Goal: Task Accomplishment & Management: Manage account settings

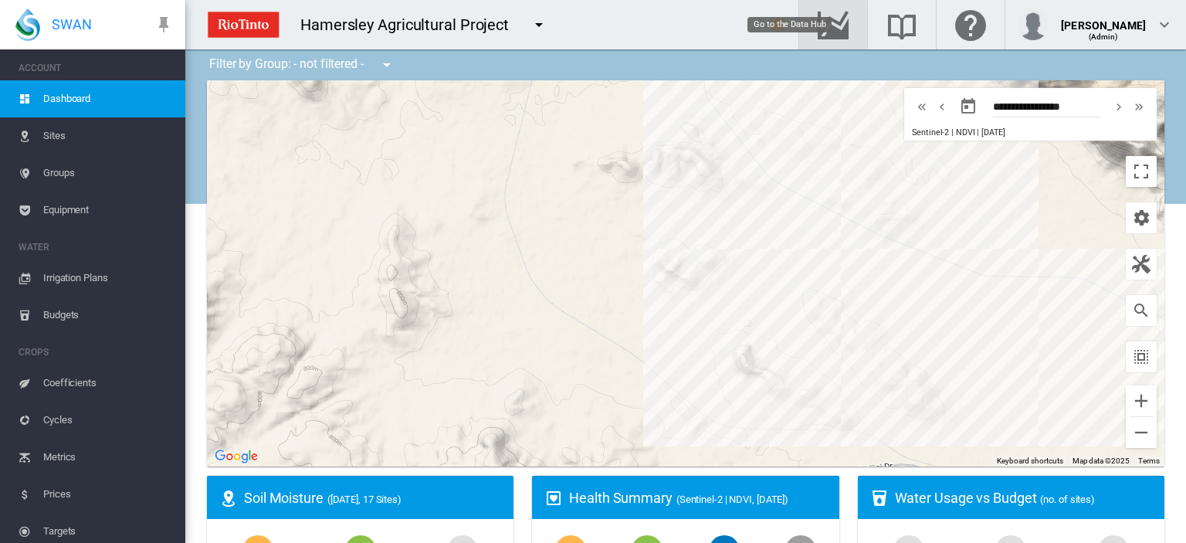
click at [851, 19] on md-icon "Go to the Data Hub" at bounding box center [832, 24] width 37 height 19
click at [83, 279] on span "Irrigation Plans" at bounding box center [108, 277] width 130 height 37
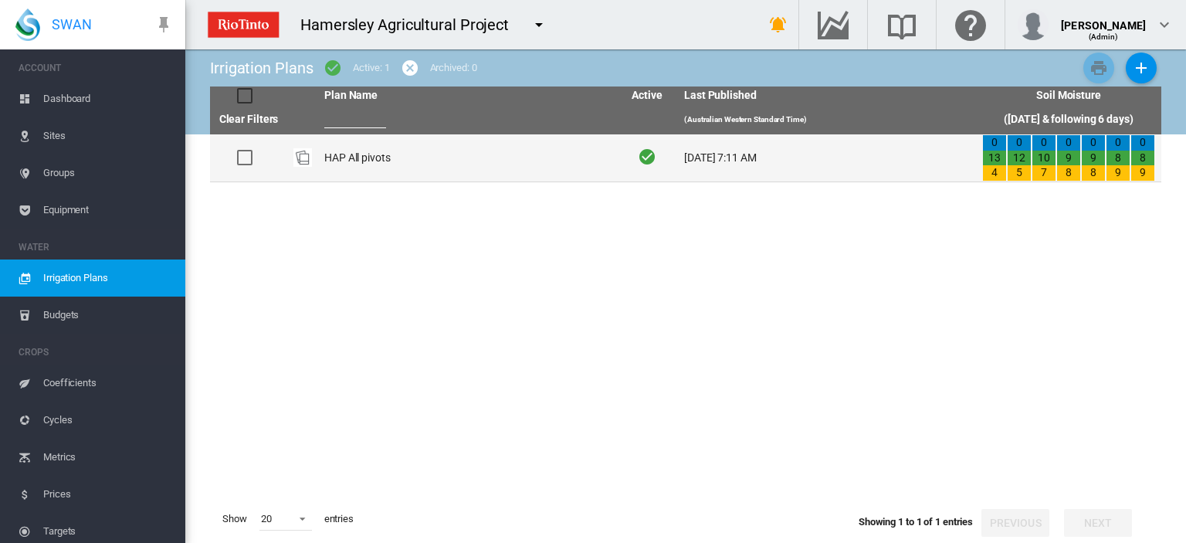
click at [248, 160] on div at bounding box center [244, 157] width 15 height 15
click at [355, 159] on td "HAP All pivots" at bounding box center [467, 157] width 298 height 47
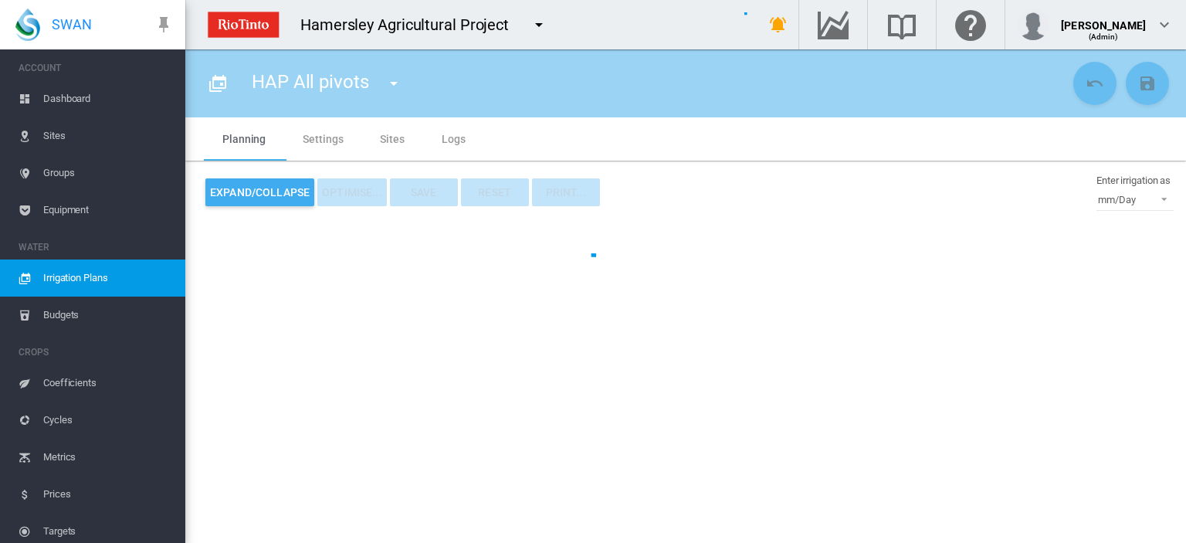
type input "**********"
type input "*"
type input "*****"
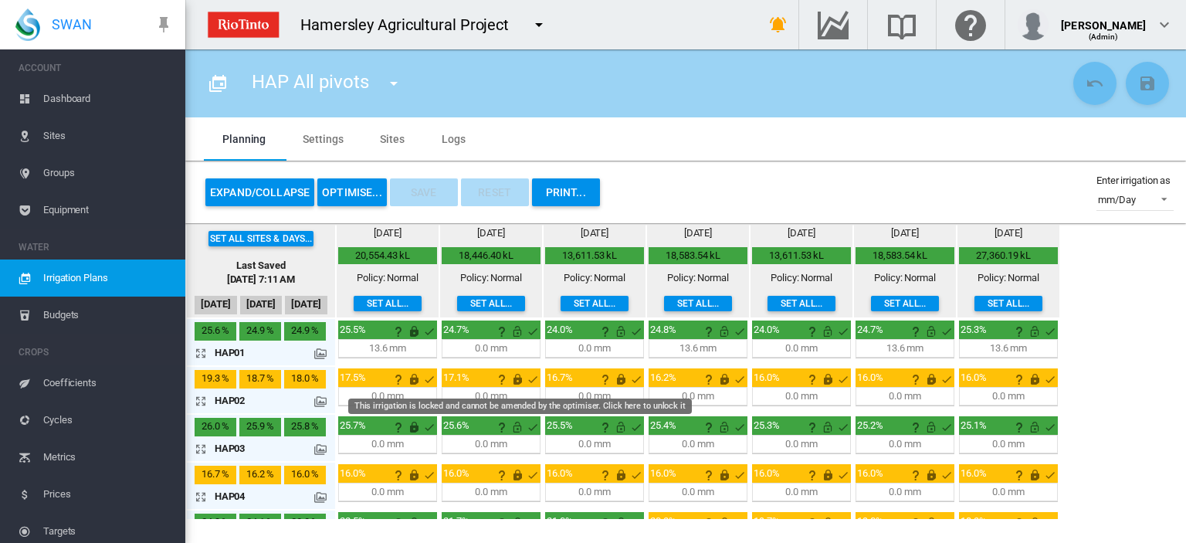
click at [518, 376] on md-icon "This irrigation is locked and cannot be amended by the optimiser. Click here to…" at bounding box center [517, 379] width 19 height 19
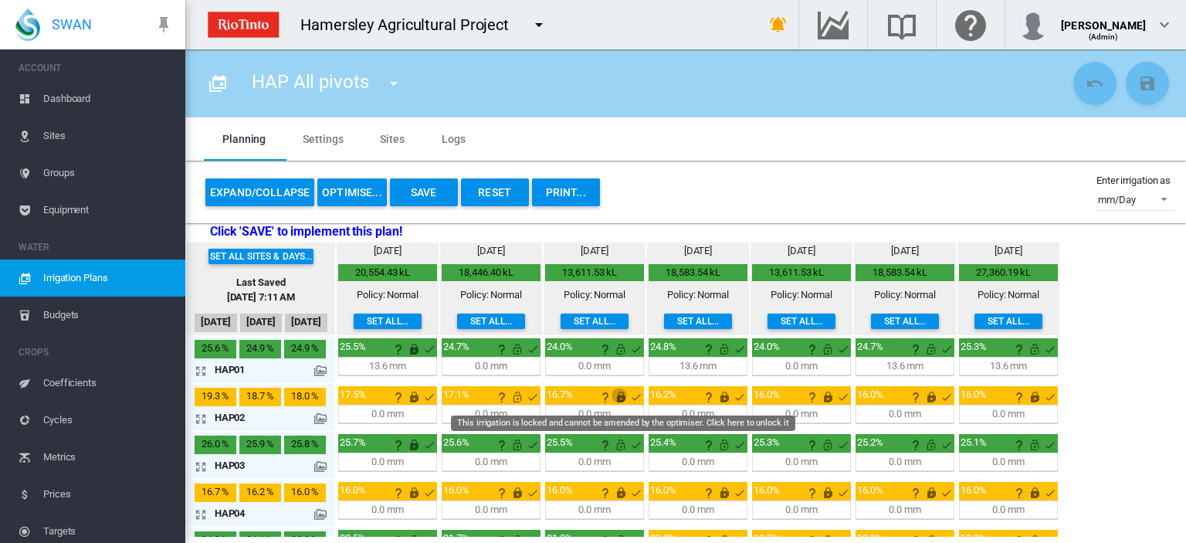
click at [618, 394] on md-icon "This irrigation is locked and cannot be amended by the optimiser. Click here to…" at bounding box center [620, 396] width 19 height 19
click at [720, 394] on md-icon "This irrigation is locked and cannot be amended by the optimiser. Click here to…" at bounding box center [724, 396] width 19 height 19
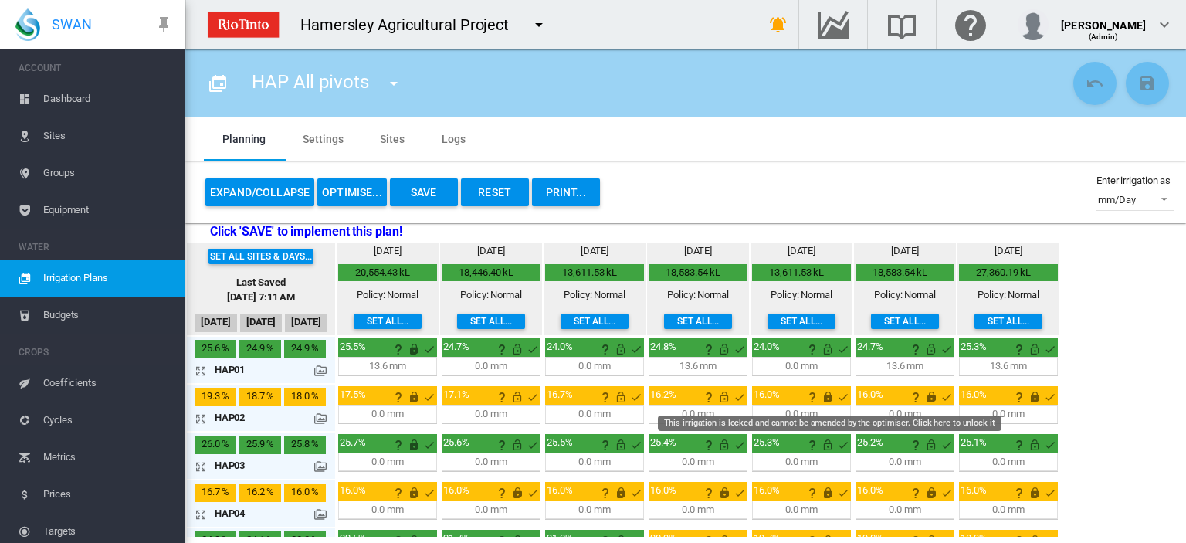
click at [825, 396] on md-icon "This irrigation is locked and cannot be amended by the optimiser. Click here to…" at bounding box center [827, 396] width 19 height 19
click at [923, 399] on md-icon "This irrigation is locked and cannot be amended by the optimiser. Click here to…" at bounding box center [931, 396] width 19 height 19
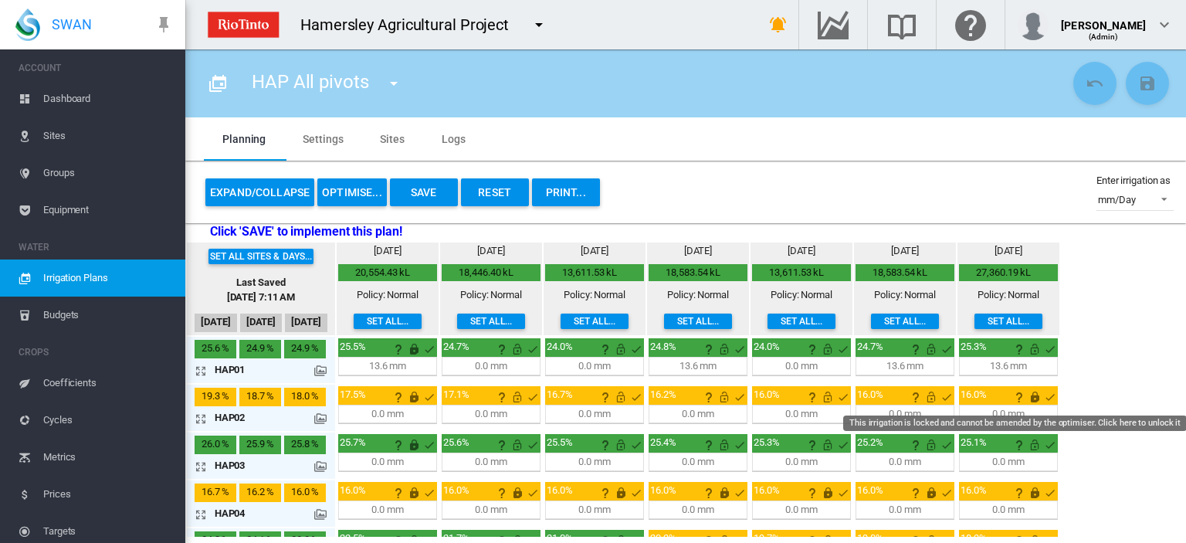
click at [1032, 394] on md-icon "This irrigation is locked and cannot be amended by the optimiser. Click here to…" at bounding box center [1034, 396] width 19 height 19
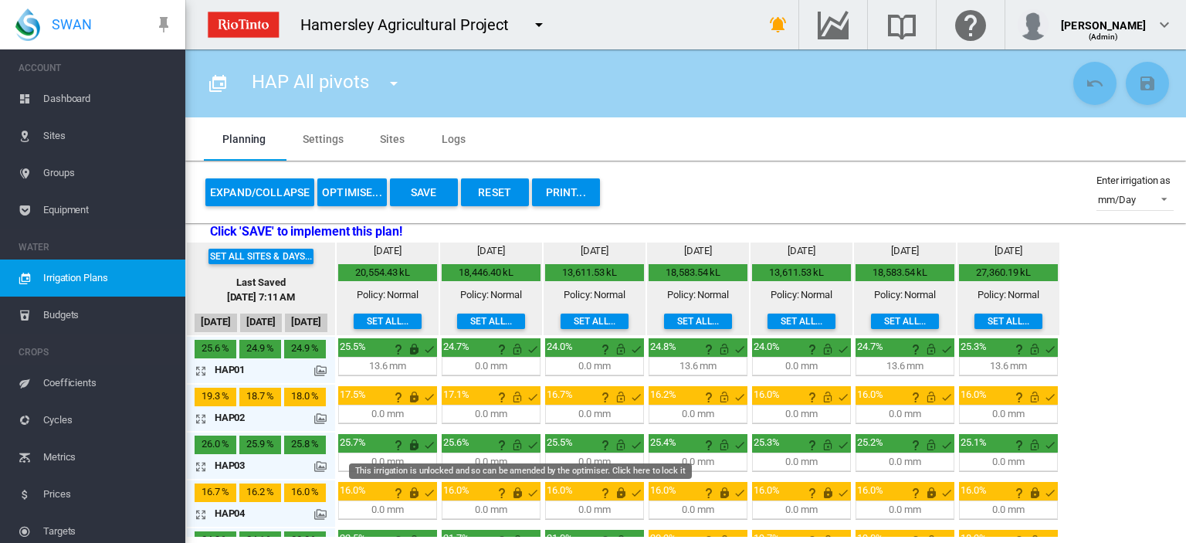
click at [514, 442] on md-icon "This irrigation is unlocked and so can be amended by the optimiser. Click here …" at bounding box center [517, 444] width 19 height 19
click at [621, 444] on md-icon "This irrigation is unlocked and so can be amended by the optimiser. Click here …" at bounding box center [620, 444] width 19 height 19
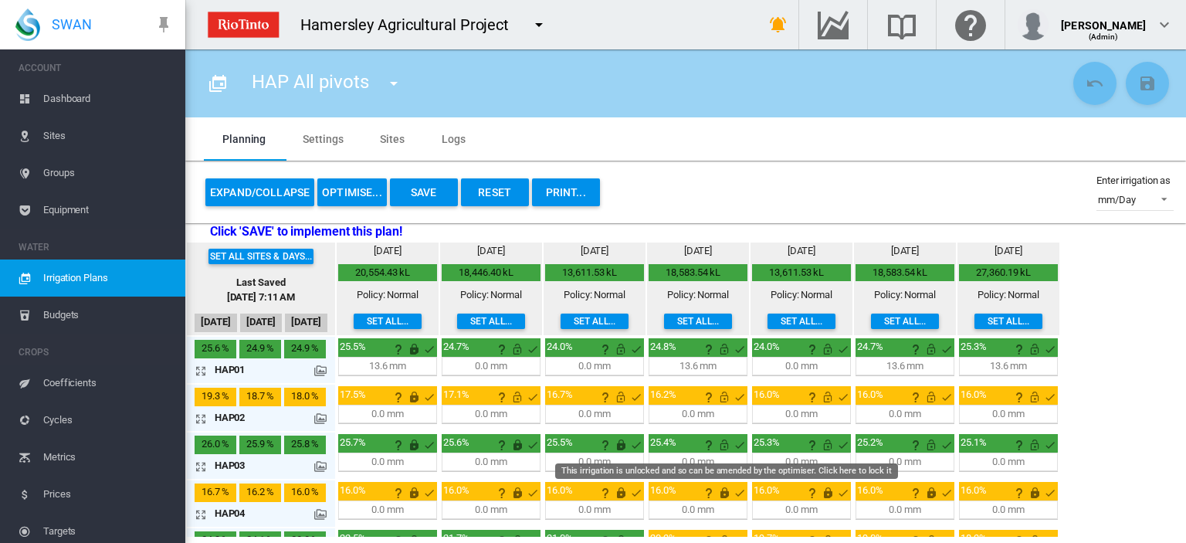
click at [722, 445] on md-icon "This irrigation is unlocked and so can be amended by the optimiser. Click here …" at bounding box center [724, 444] width 19 height 19
click at [824, 440] on md-icon "This irrigation is unlocked and so can be amended by the optimiser. Click here …" at bounding box center [827, 444] width 19 height 19
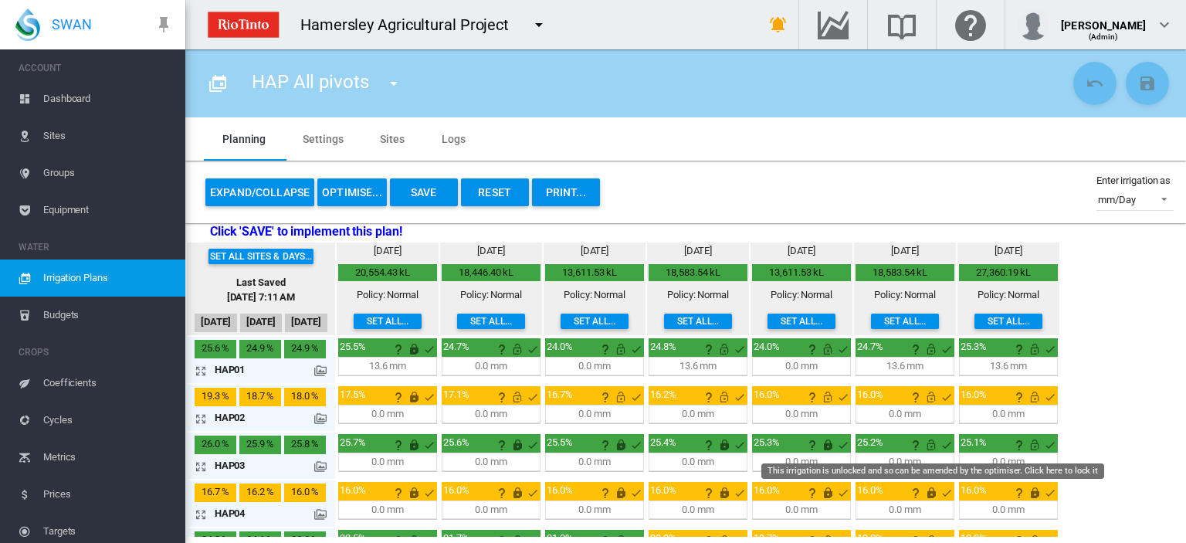
click at [930, 445] on md-icon "This irrigation is unlocked and so can be amended by the optimiser. Click here …" at bounding box center [931, 444] width 19 height 19
click at [1029, 440] on md-icon "This irrigation is unlocked and so can be amended by the optimiser. Click here …" at bounding box center [1034, 444] width 19 height 19
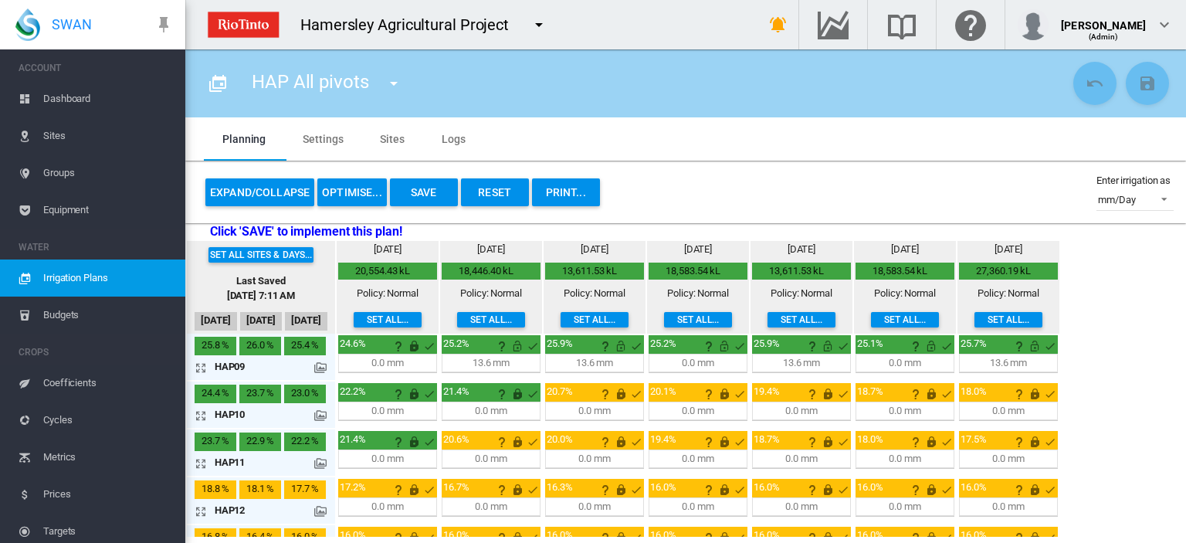
scroll to position [463, 0]
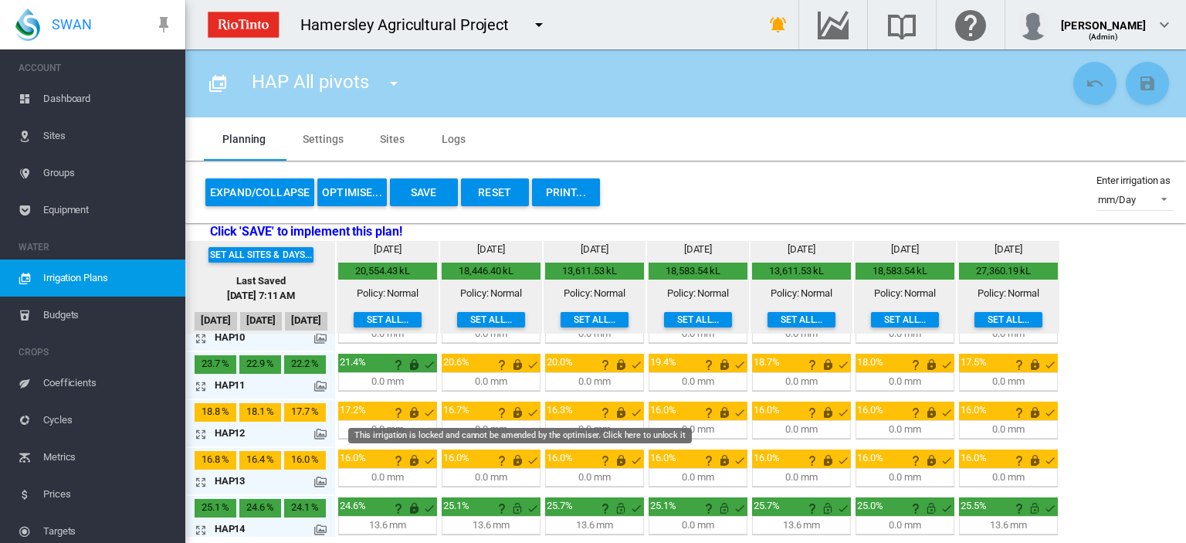
click at [513, 412] on md-icon "This irrigation is locked and cannot be amended by the optimiser. Click here to…" at bounding box center [517, 412] width 19 height 19
click at [618, 407] on md-icon "This irrigation is locked and cannot be amended by the optimiser. Click here to…" at bounding box center [620, 412] width 19 height 19
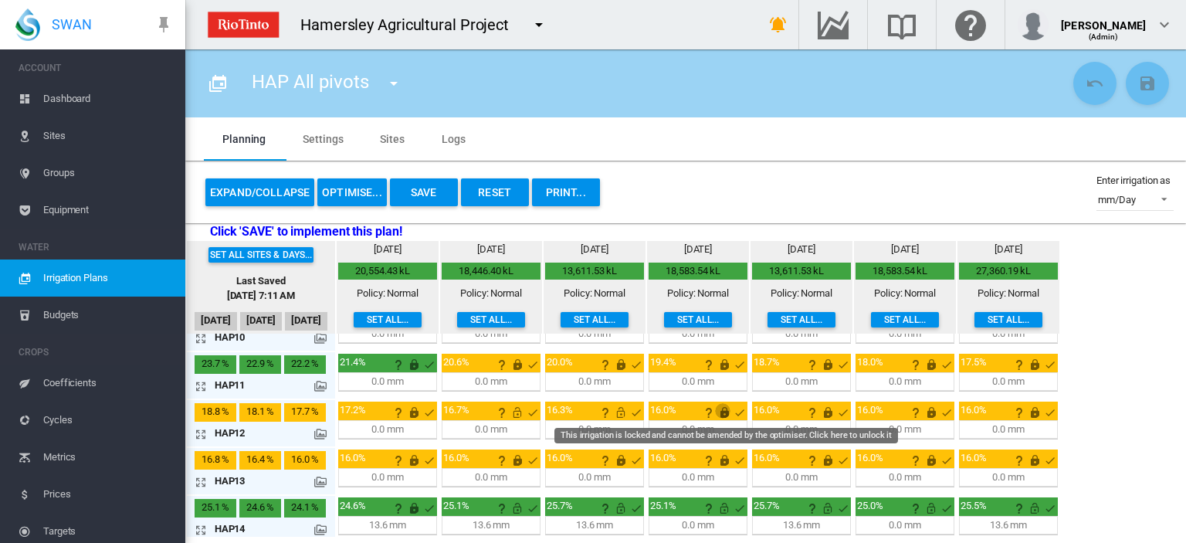
click at [720, 407] on md-icon "This irrigation is locked and cannot be amended by the optimiser. Click here to…" at bounding box center [724, 412] width 19 height 19
click at [821, 408] on md-icon "This irrigation is locked and cannot be amended by the optimiser. Click here to…" at bounding box center [827, 412] width 19 height 19
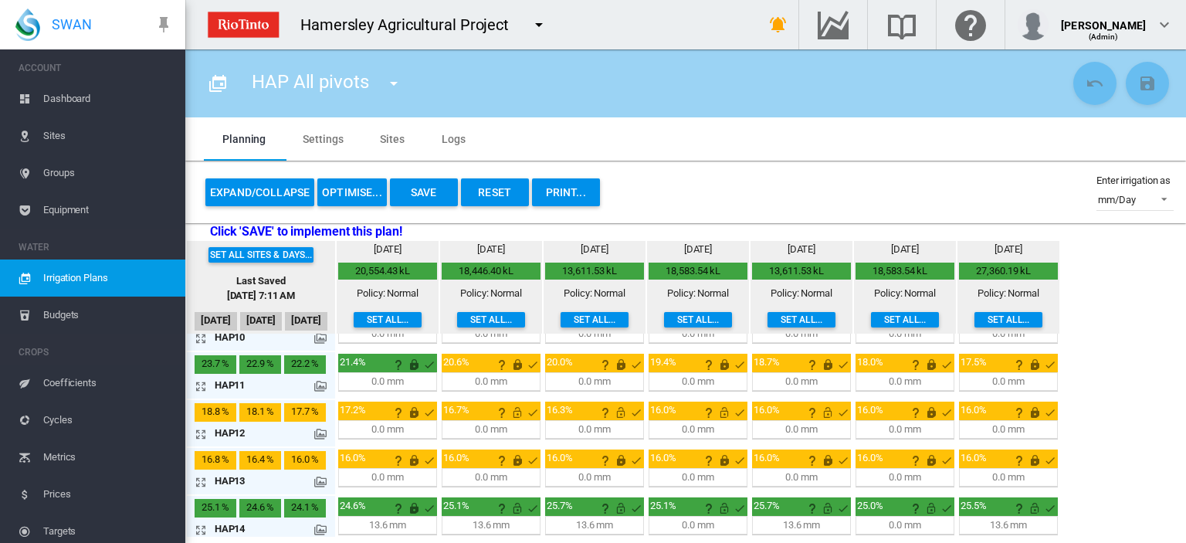
click at [929, 407] on md-icon "This irrigation is locked and cannot be amended by the optimiser. Click here to…" at bounding box center [931, 412] width 19 height 19
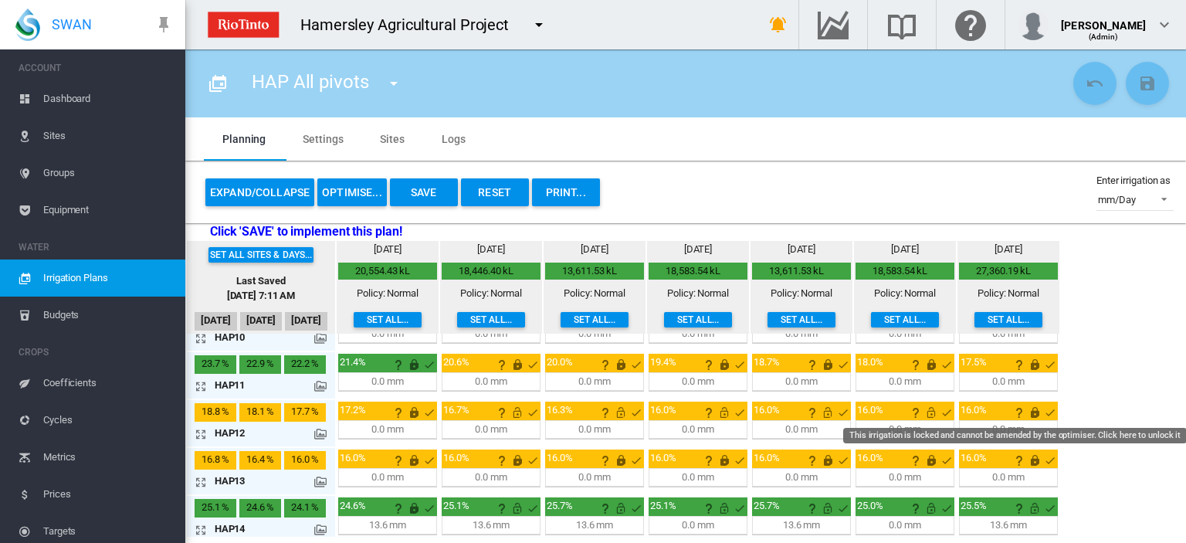
click at [1029, 405] on md-icon "This irrigation is locked and cannot be amended by the optimiser. Click here to…" at bounding box center [1034, 412] width 19 height 19
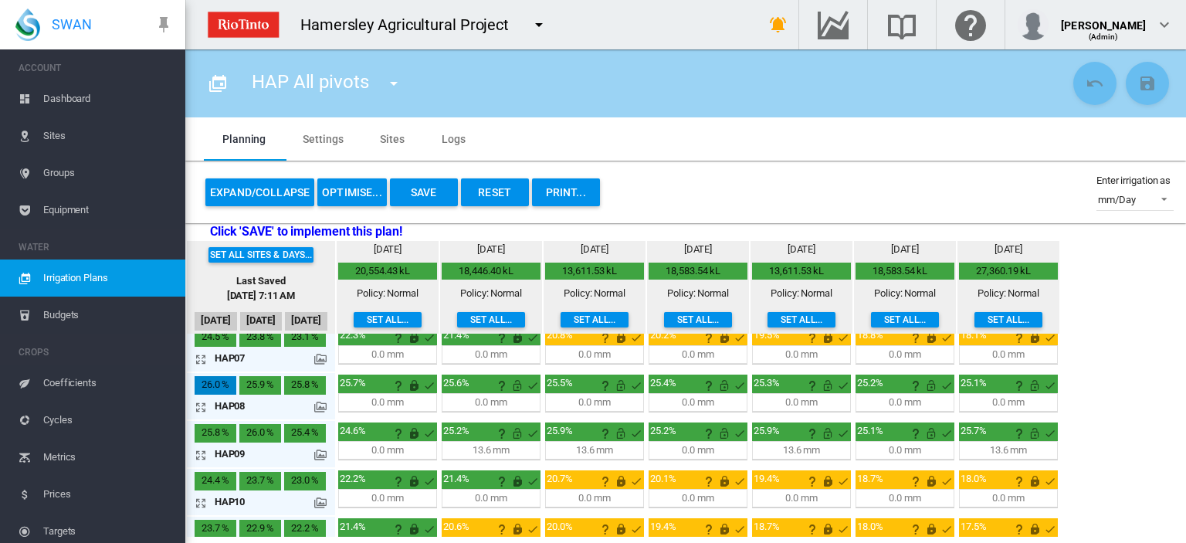
scroll to position [0, 0]
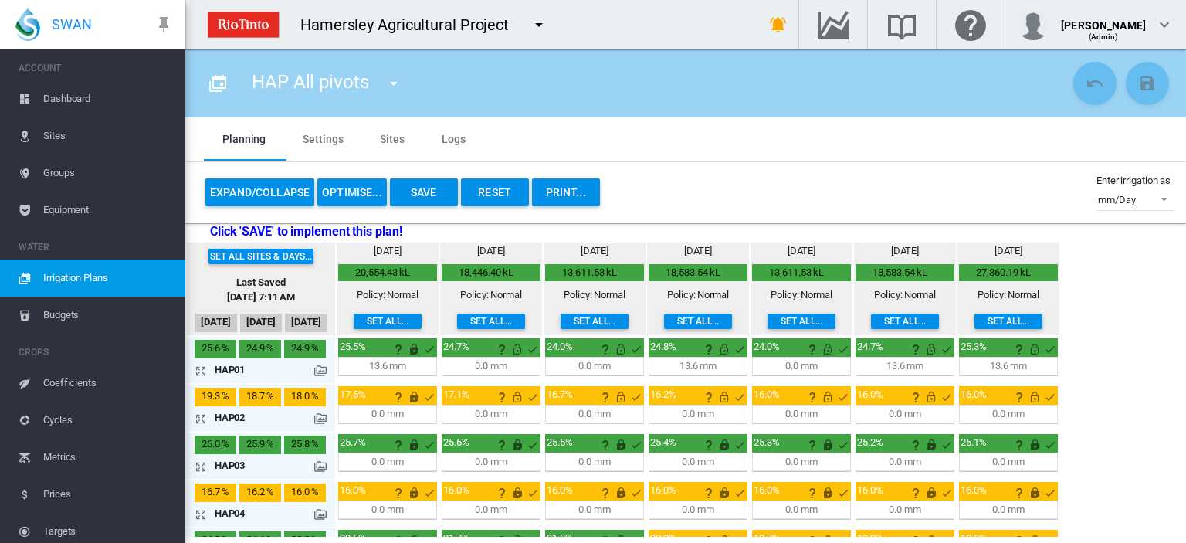
click at [429, 185] on button "Save" at bounding box center [424, 192] width 68 height 28
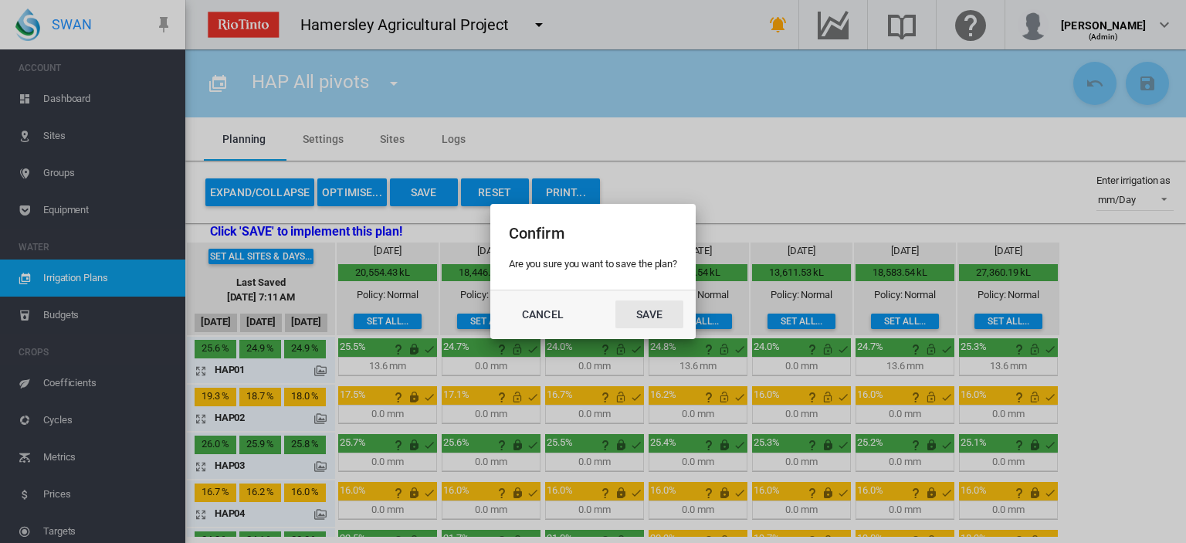
click at [643, 309] on button "Save" at bounding box center [649, 314] width 68 height 28
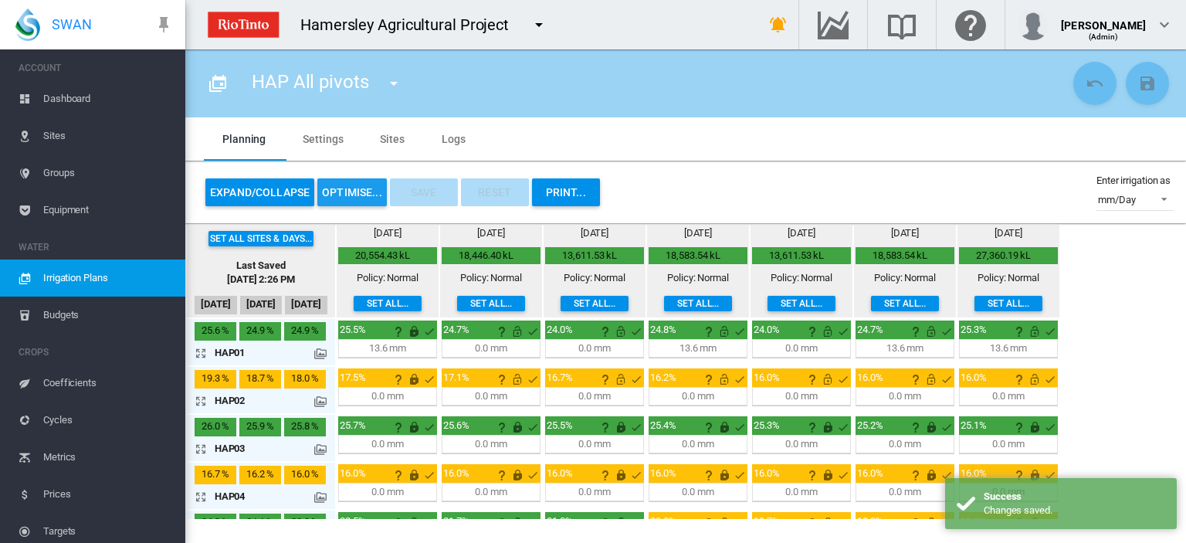
click at [351, 192] on button "OPTIMISE..." at bounding box center [351, 192] width 69 height 28
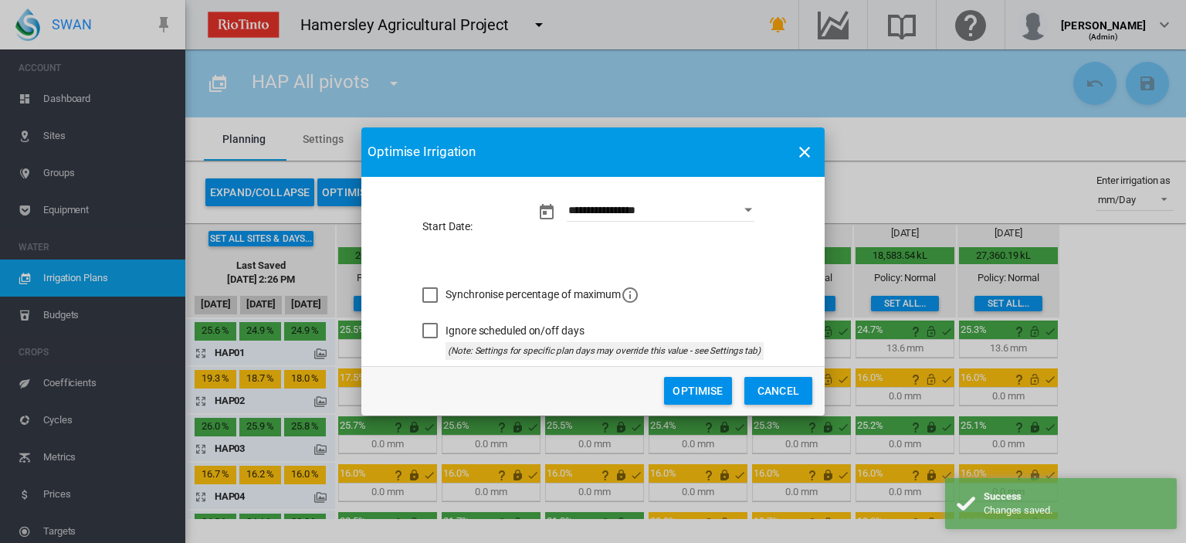
click at [689, 391] on button "Optimise" at bounding box center [698, 391] width 68 height 28
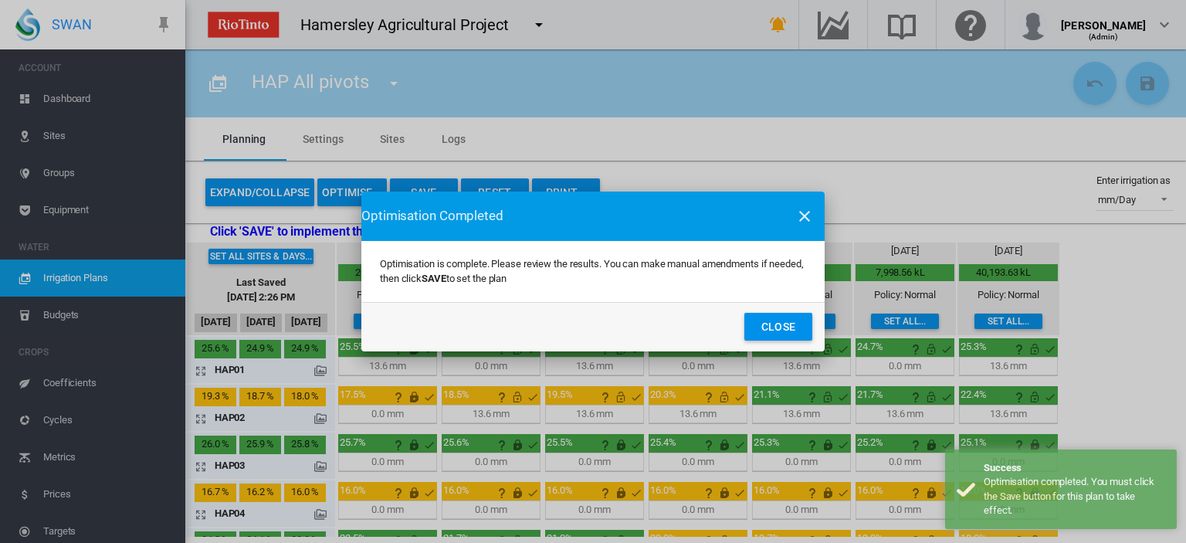
drag, startPoint x: 784, startPoint y: 332, endPoint x: 712, endPoint y: 330, distance: 72.6
click at [784, 332] on button "Close" at bounding box center [778, 327] width 68 height 28
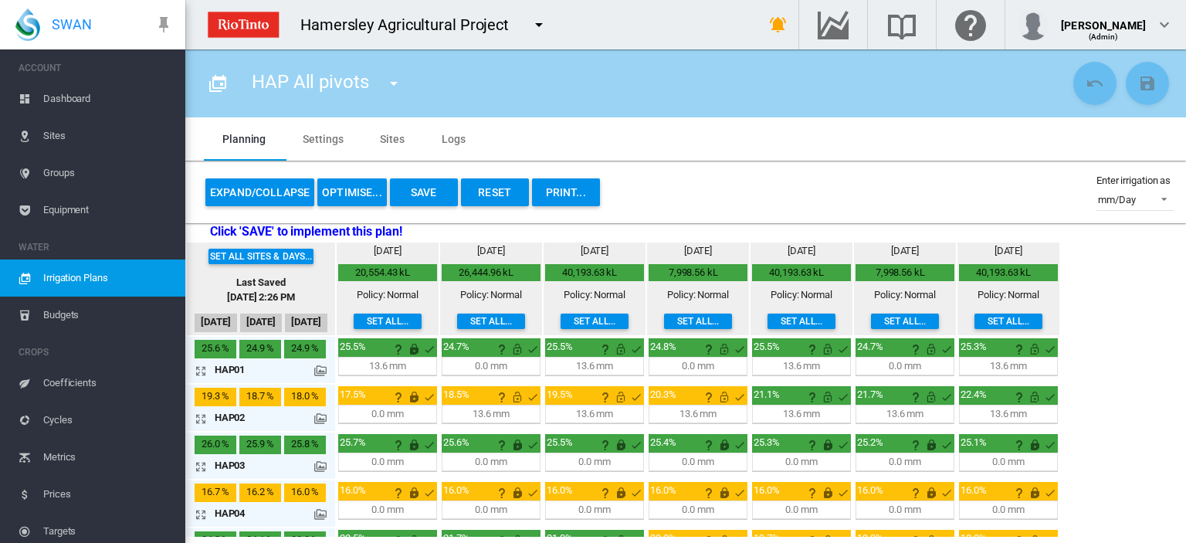
click at [429, 194] on button "Save" at bounding box center [424, 192] width 68 height 28
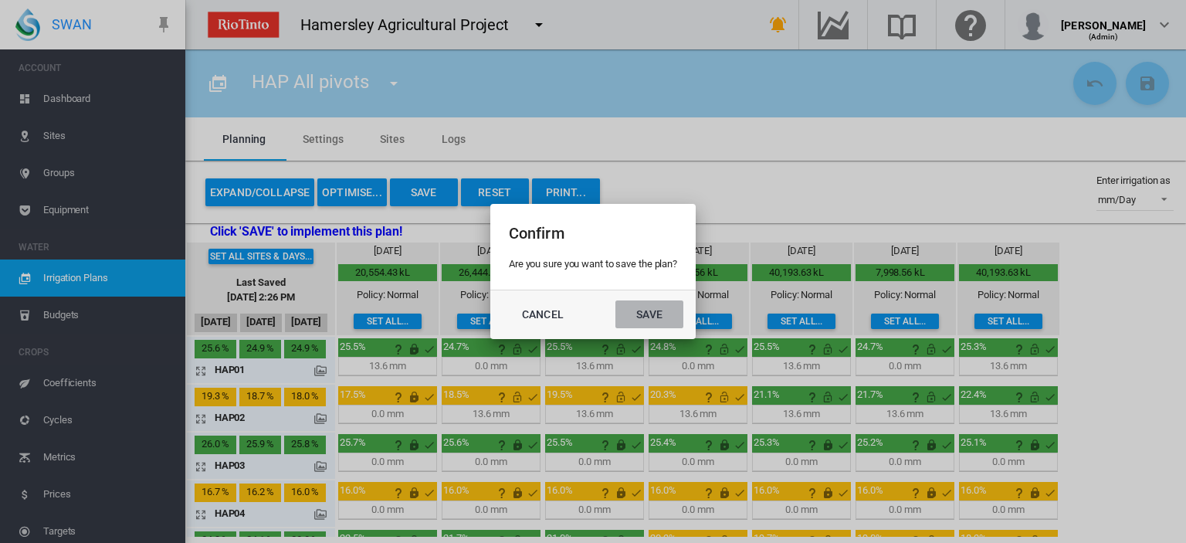
click at [648, 311] on button "Save" at bounding box center [649, 314] width 68 height 28
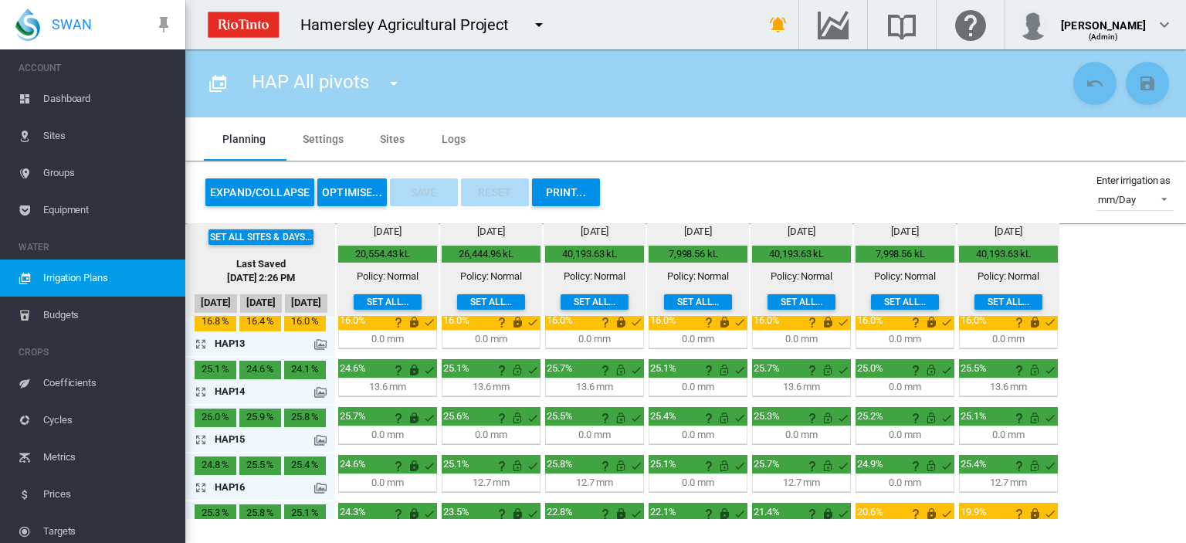
scroll to position [607, 0]
